Goal: Transaction & Acquisition: Purchase product/service

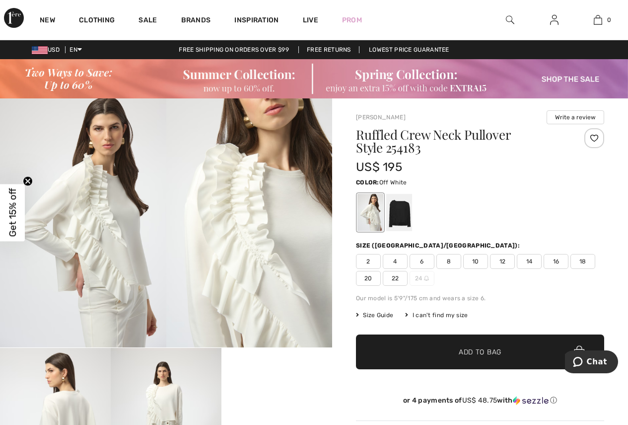
click at [585, 260] on span "18" at bounding box center [583, 261] width 25 height 15
click at [493, 356] on span "Add to Bag" at bounding box center [480, 352] width 43 height 10
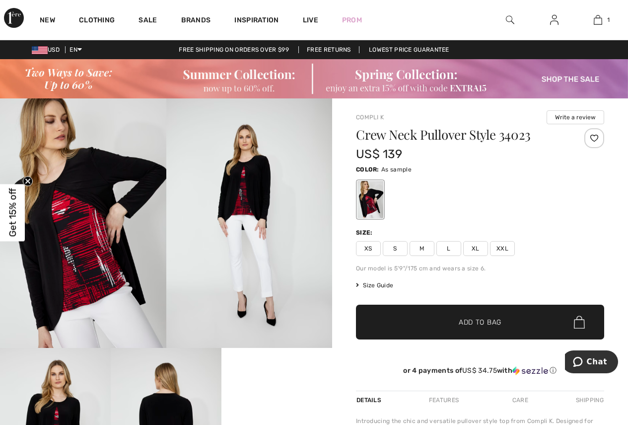
click at [473, 248] on span "XL" at bounding box center [476, 248] width 25 height 15
click at [483, 325] on span "Add to Bag" at bounding box center [480, 322] width 43 height 10
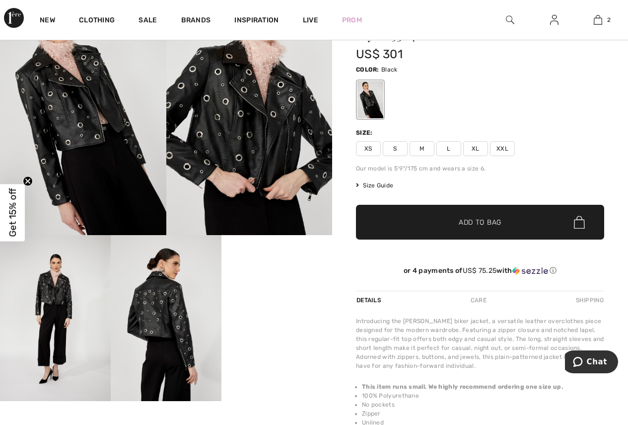
scroll to position [106, 0]
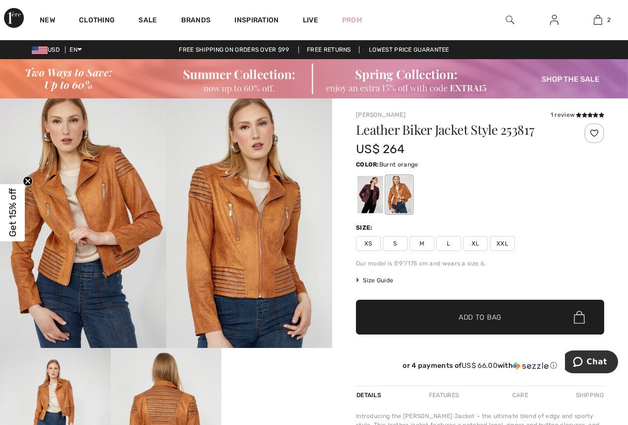
click at [505, 243] on span "XXL" at bounding box center [502, 243] width 25 height 15
click at [499, 314] on span "Add to Bag" at bounding box center [480, 317] width 43 height 10
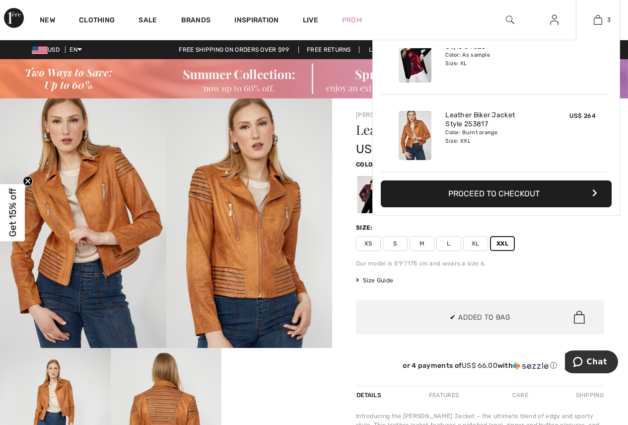
click at [474, 194] on button "Proceed to Checkout" at bounding box center [496, 193] width 231 height 27
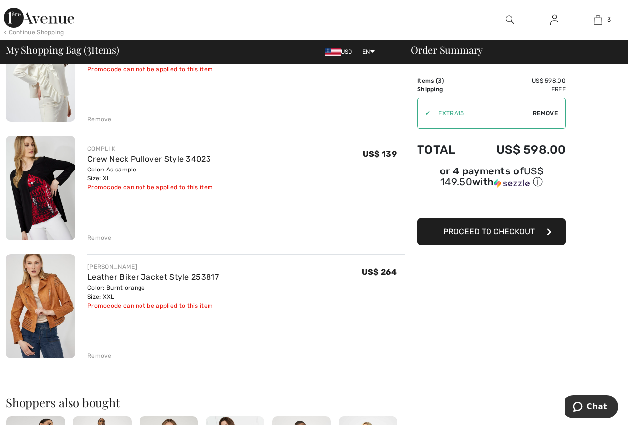
scroll to position [139, 0]
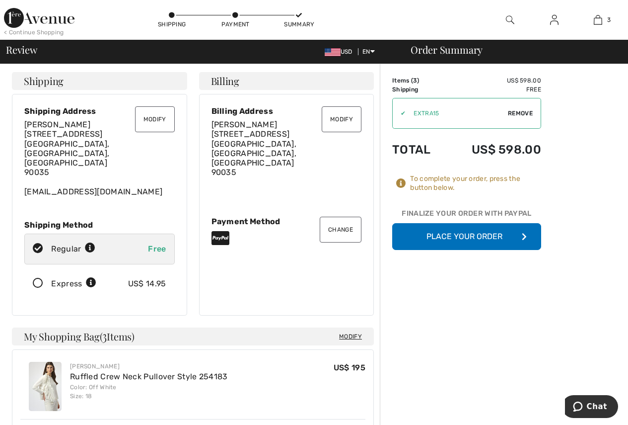
click at [464, 234] on button "Place Your Order" at bounding box center [466, 236] width 149 height 27
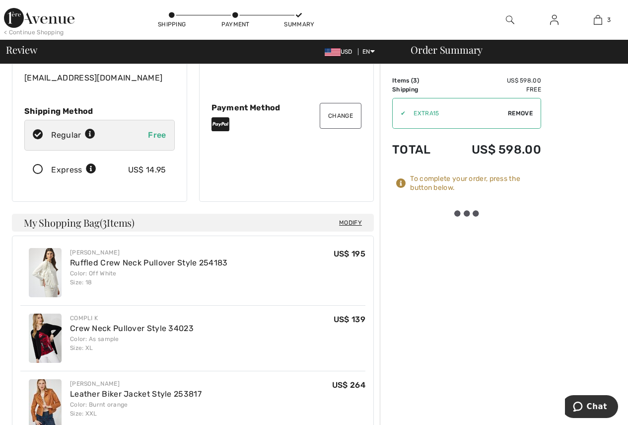
scroll to position [118, 0]
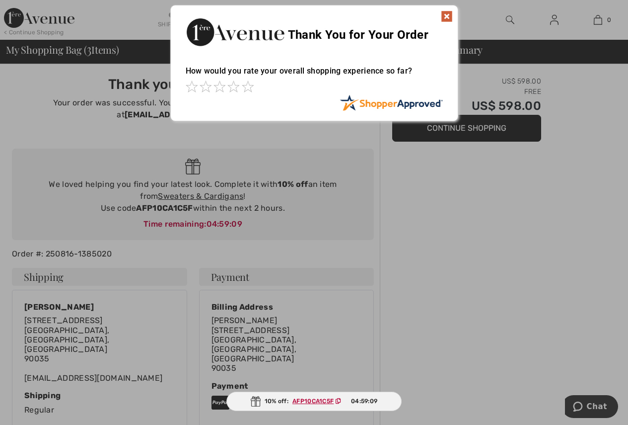
click at [450, 16] on img at bounding box center [447, 16] width 12 height 12
